Goal: Information Seeking & Learning: Find specific fact

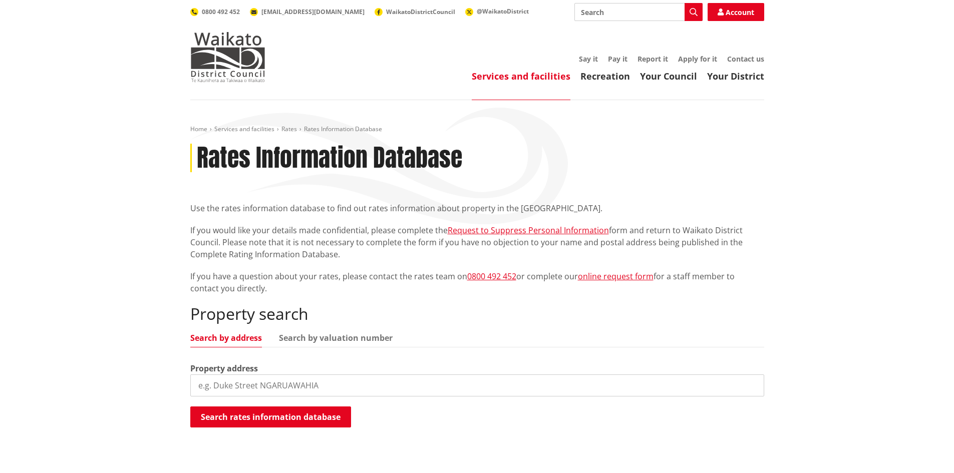
click at [234, 384] on input "search" at bounding box center [477, 386] width 574 height 22
click at [224, 383] on input "search" at bounding box center [477, 386] width 574 height 22
click at [217, 384] on input "search" at bounding box center [477, 386] width 574 height 22
type input "194 Jacobs road"
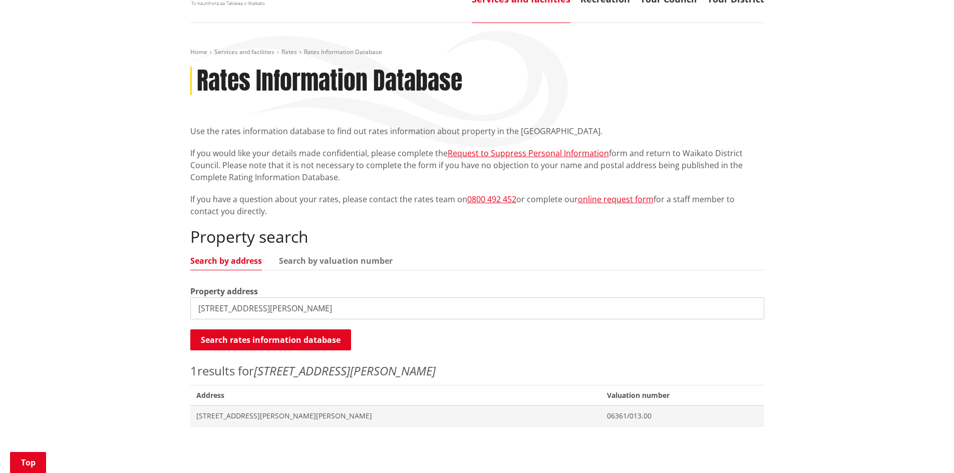
scroll to position [150, 0]
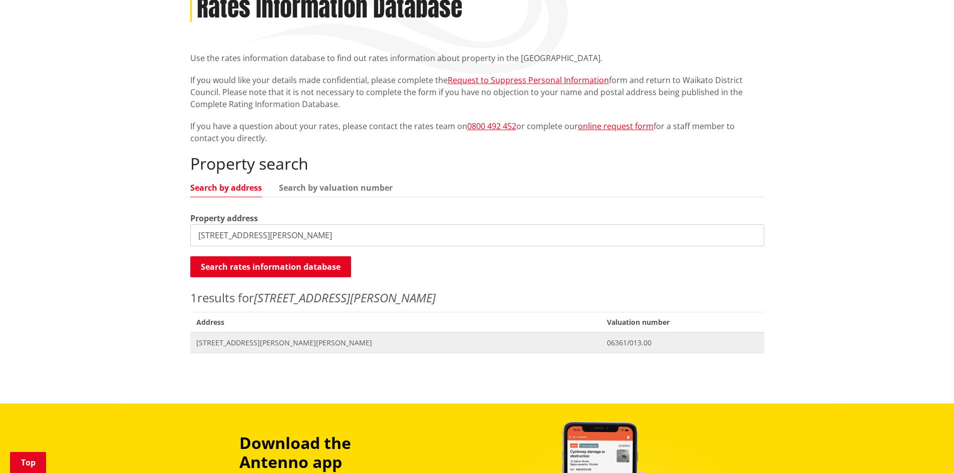
click at [234, 344] on span "[STREET_ADDRESS][PERSON_NAME][PERSON_NAME]" at bounding box center [395, 343] width 399 height 10
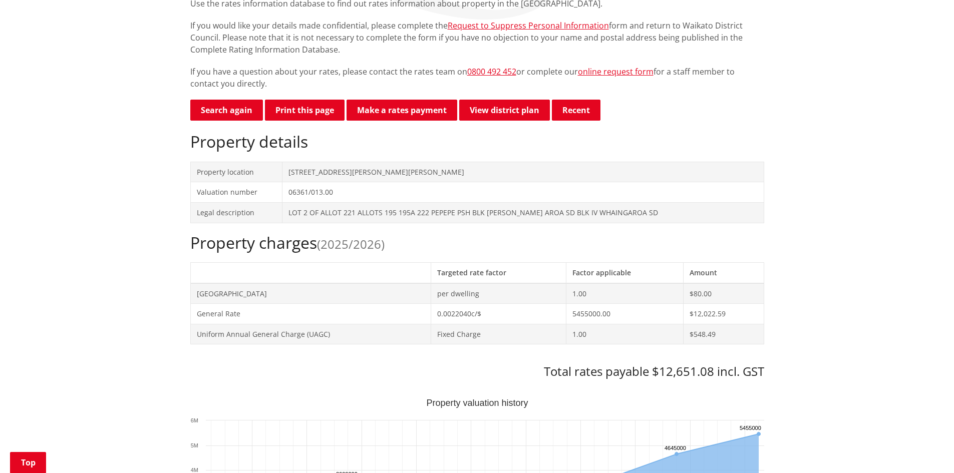
scroll to position [300, 0]
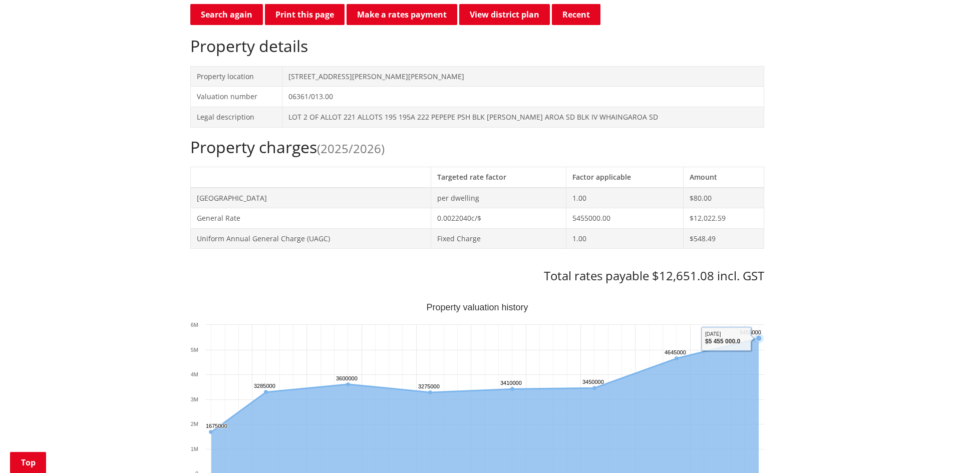
click at [758, 336] on text "5455000 ​ 5455000" at bounding box center [751, 333] width 22 height 6
click at [732, 333] on rect "Interactive chart" at bounding box center [477, 403] width 574 height 200
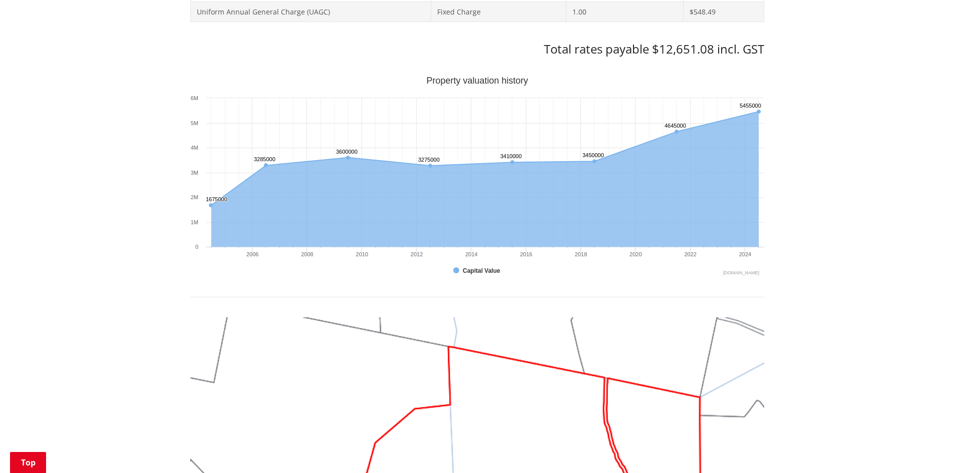
scroll to position [551, 0]
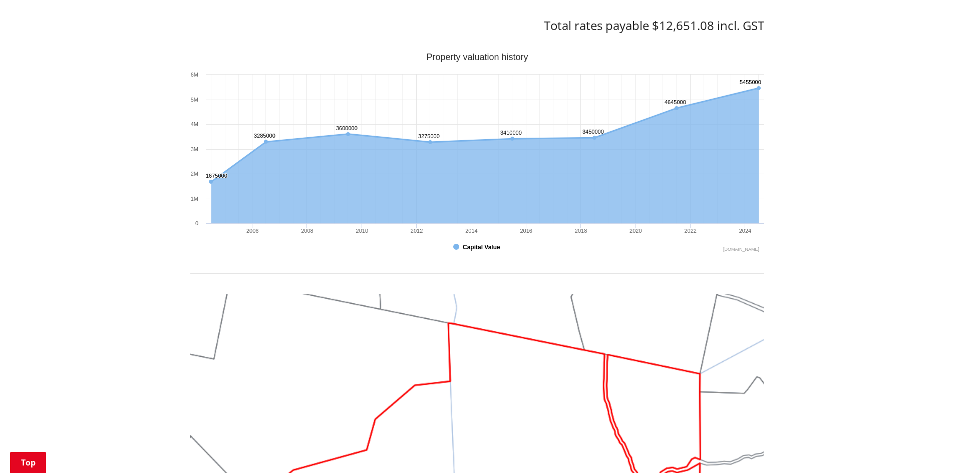
click at [484, 247] on button "Show Capital Value" at bounding box center [477, 247] width 49 height 9
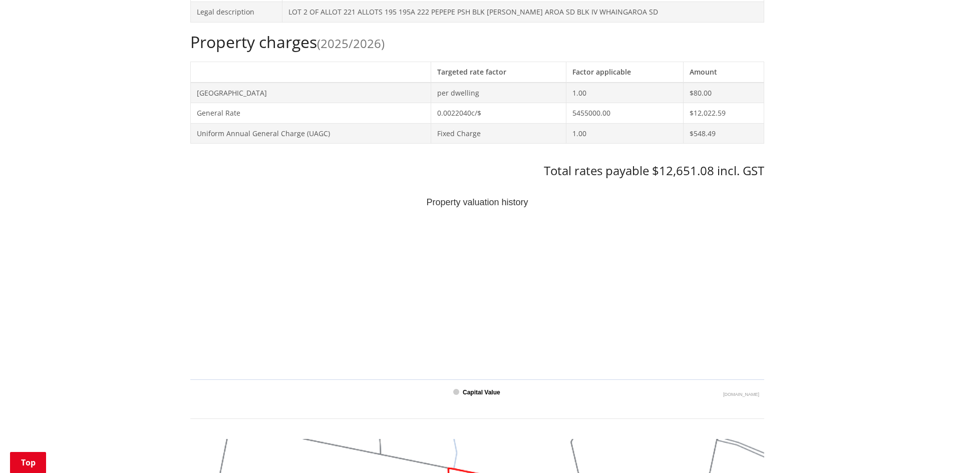
scroll to position [401, 0]
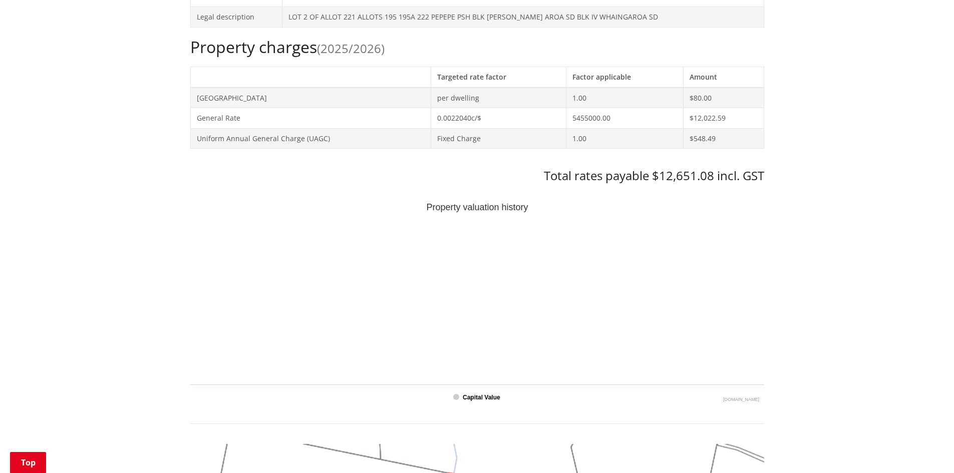
click at [471, 396] on text "Capital Value" at bounding box center [482, 397] width 38 height 7
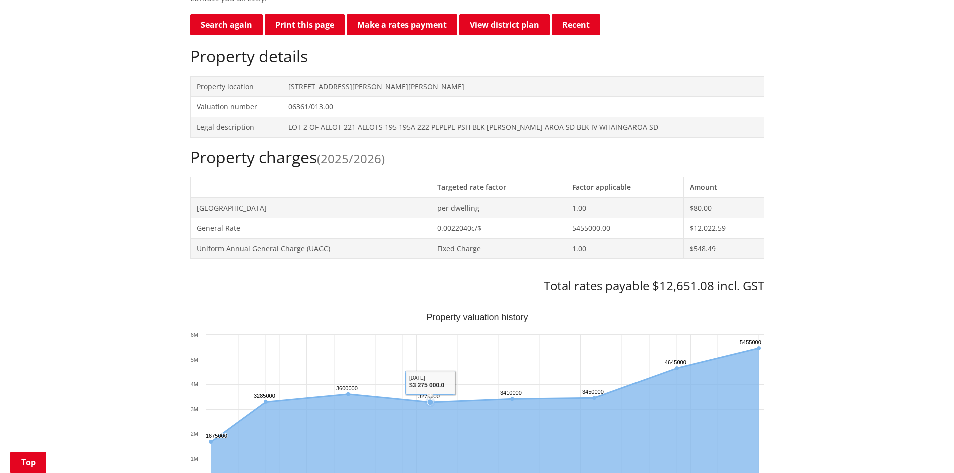
scroll to position [200, 0]
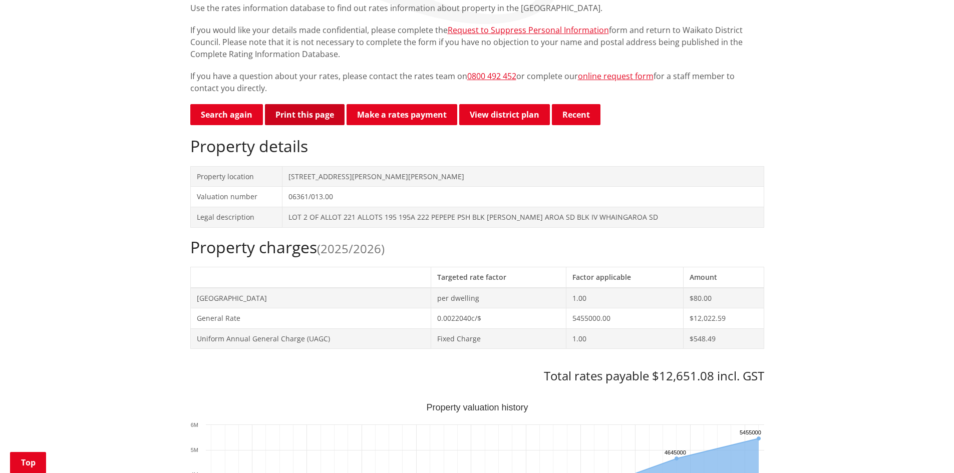
click at [302, 113] on button "Print this page" at bounding box center [305, 114] width 80 height 21
click at [582, 113] on button "Recent" at bounding box center [576, 114] width 49 height 21
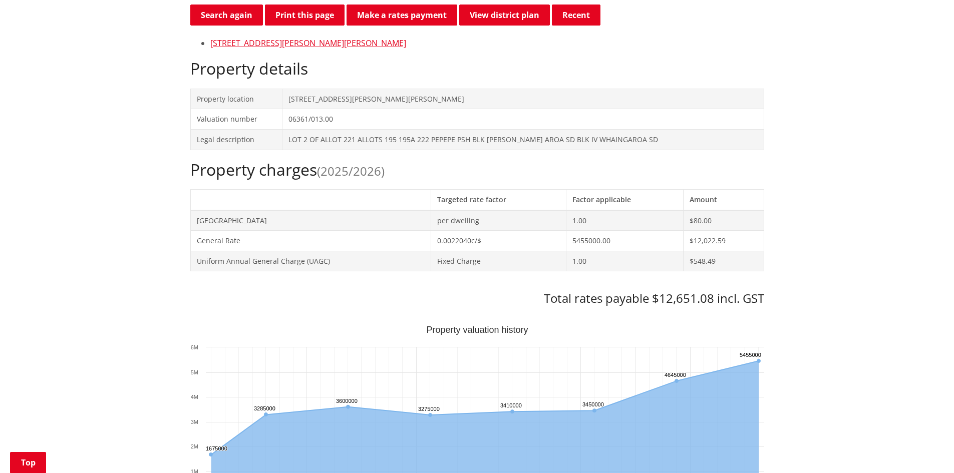
scroll to position [401, 0]
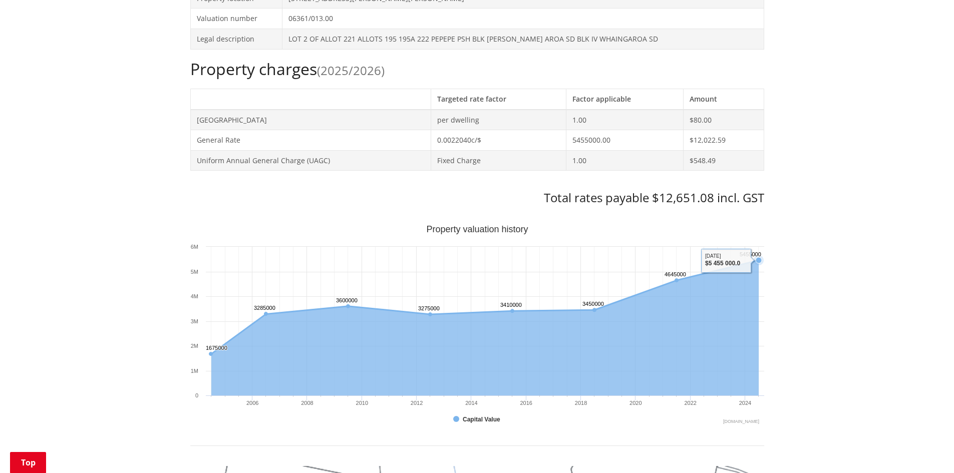
click at [721, 257] on rect "Interactive chart" at bounding box center [477, 325] width 574 height 200
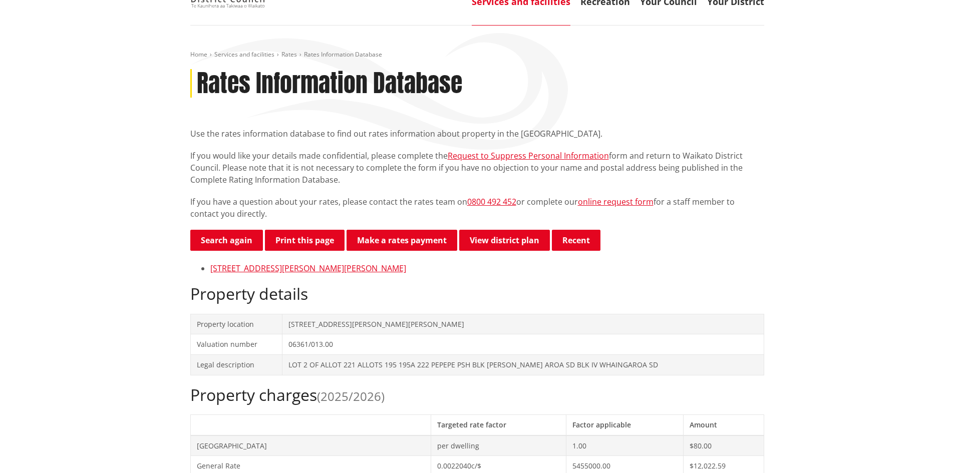
scroll to position [0, 0]
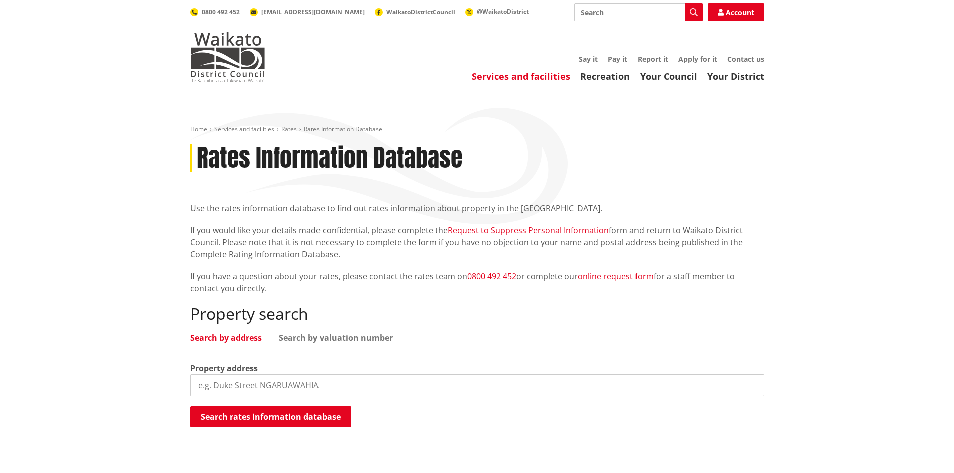
scroll to position [150, 0]
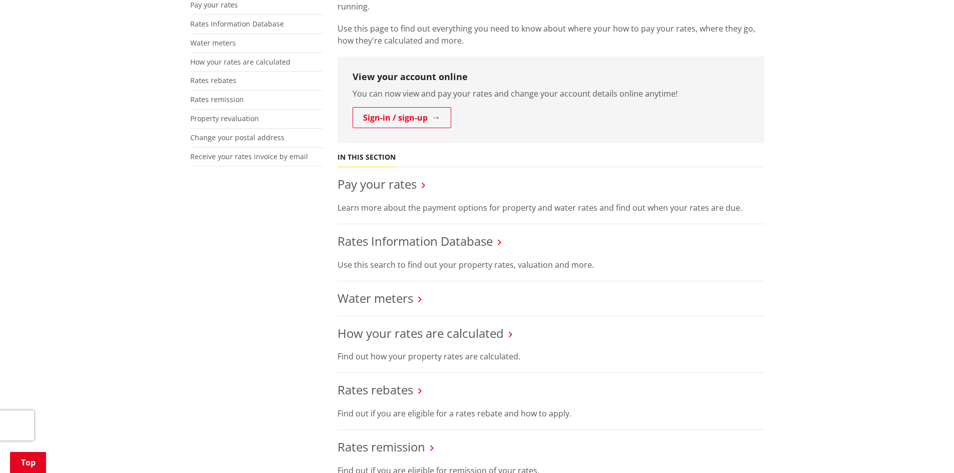
scroll to position [250, 0]
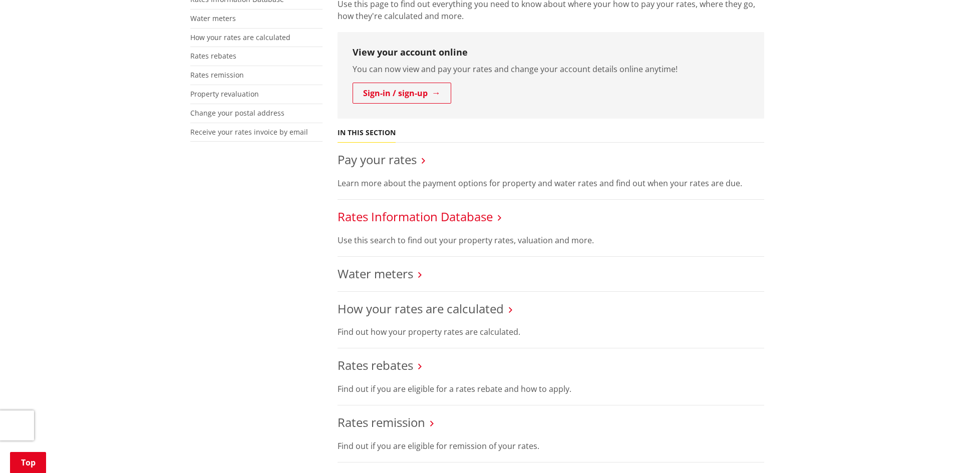
click at [405, 215] on link "Rates Information Database" at bounding box center [415, 216] width 155 height 17
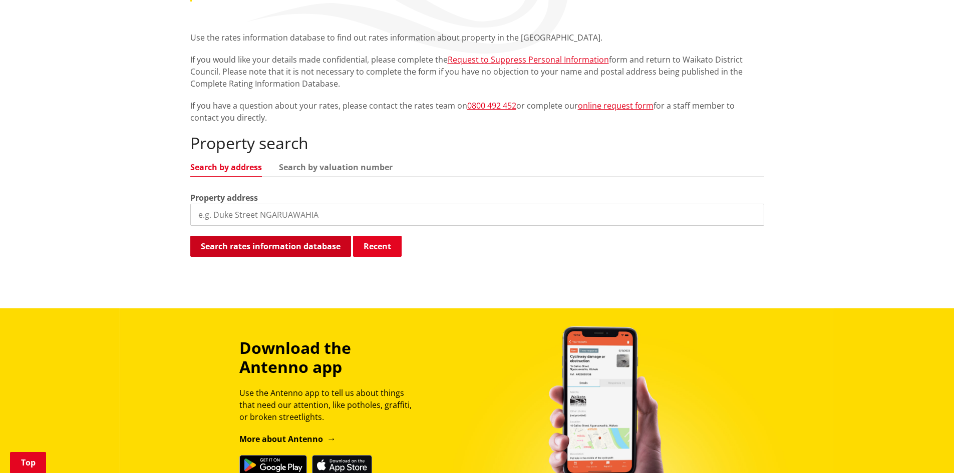
scroll to position [200, 0]
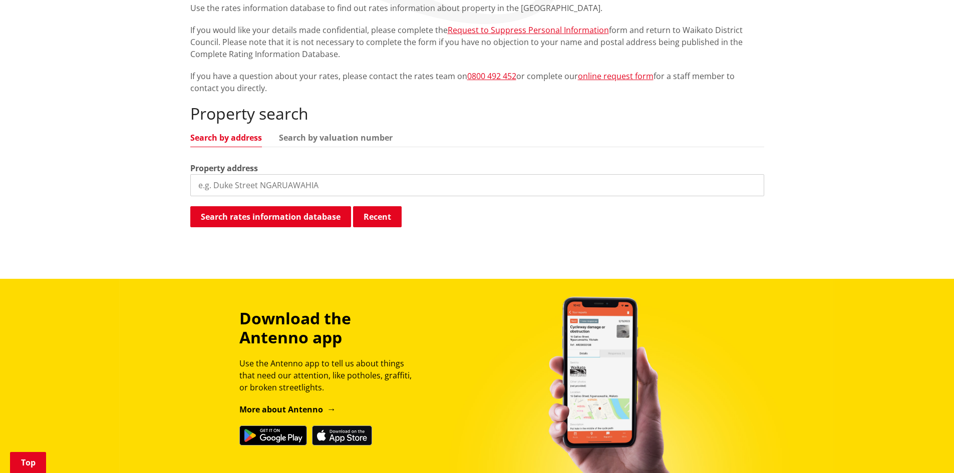
click at [210, 188] on input "search" at bounding box center [477, 185] width 574 height 22
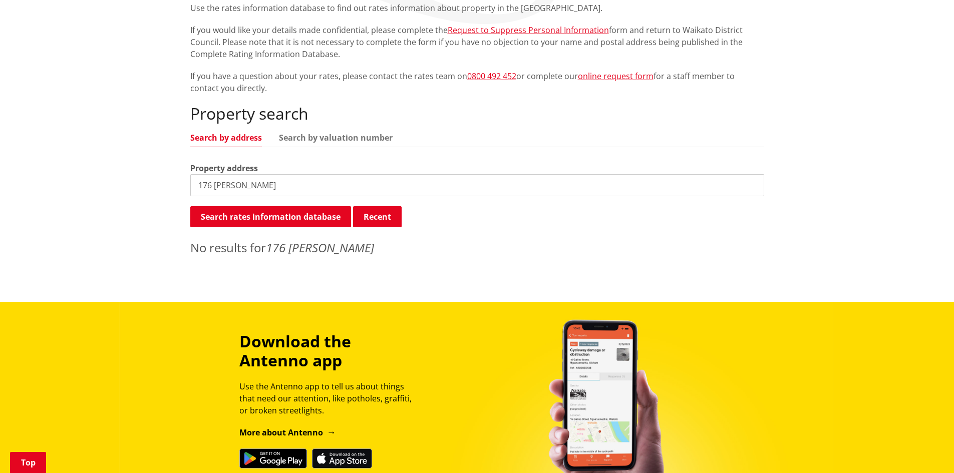
drag, startPoint x: 244, startPoint y: 179, endPoint x: 165, endPoint y: 179, distance: 79.1
click at [170, 178] on div "Home Services and facilities Rates Rates Information Database Rates Information…" at bounding box center [477, 101] width 954 height 402
click at [213, 182] on input "176 jacobs" at bounding box center [477, 185] width 574 height 22
drag, startPoint x: 211, startPoint y: 181, endPoint x: 165, endPoint y: 186, distance: 46.3
click at [165, 186] on div "Home Services and facilities Rates Rates Information Database Rates Information…" at bounding box center [477, 101] width 954 height 402
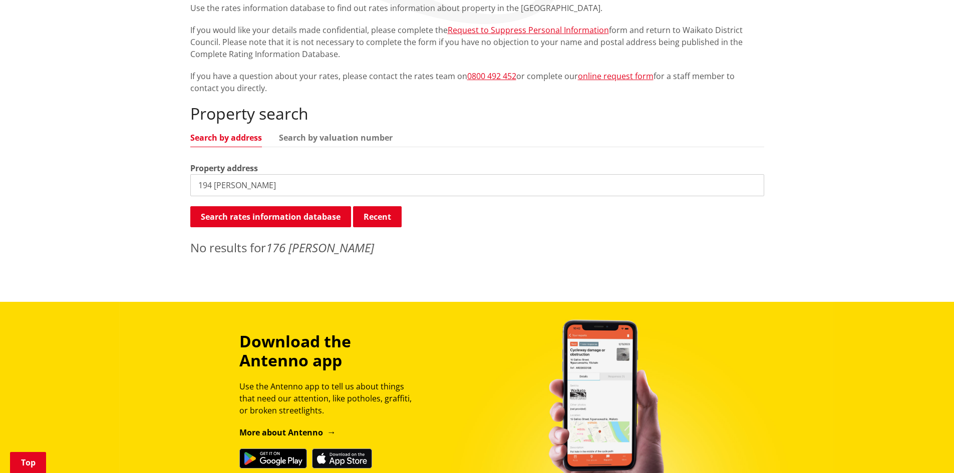
type input "194 jacobs"
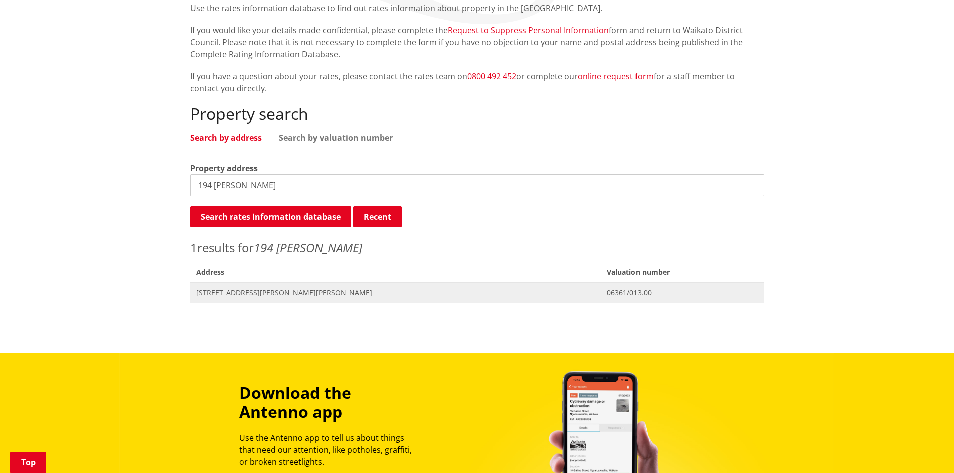
click at [259, 289] on span "[STREET_ADDRESS][PERSON_NAME][PERSON_NAME]" at bounding box center [395, 293] width 399 height 10
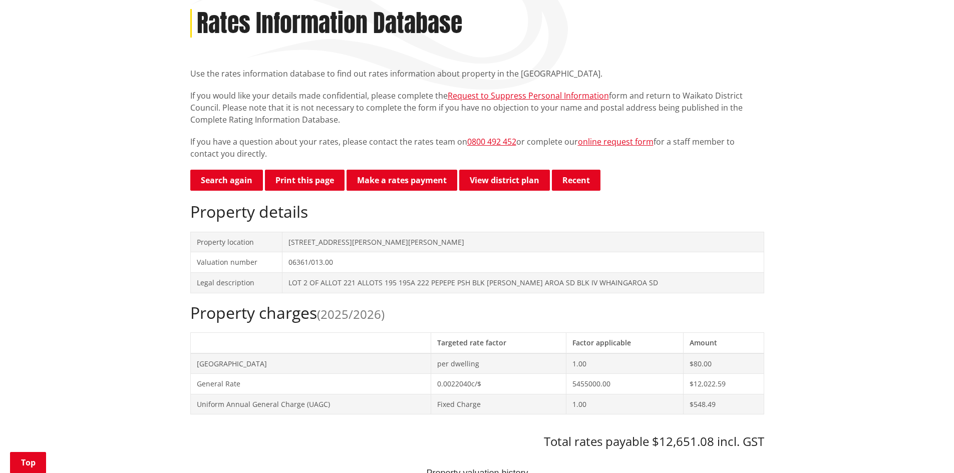
scroll to position [150, 0]
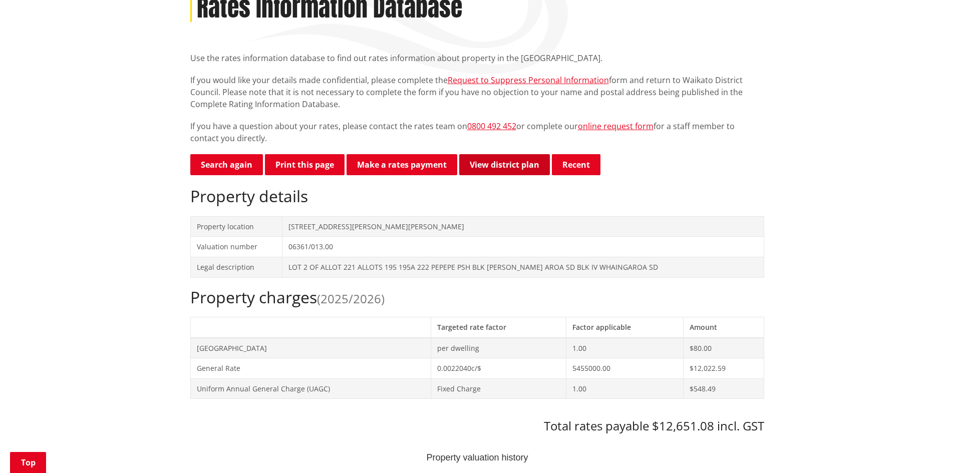
click at [510, 159] on link "View district plan" at bounding box center [504, 164] width 91 height 21
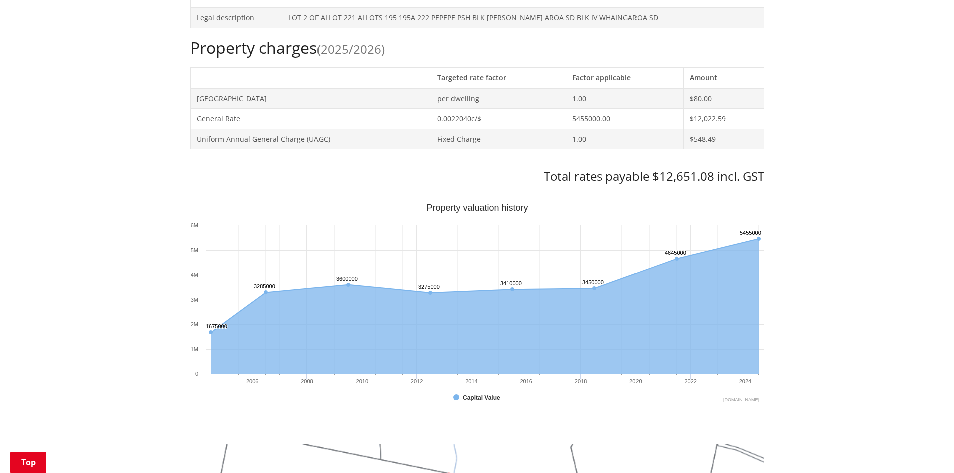
scroll to position [401, 0]
